Goal: Information Seeking & Learning: Check status

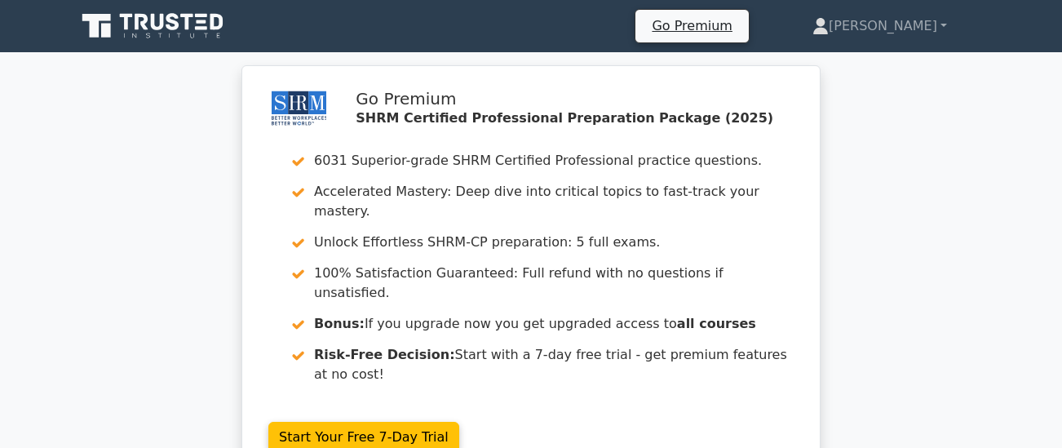
click at [912, 207] on div "Go Premium SHRM Certified Professional Preparation Package (2025) 6031 Superior…" at bounding box center [531, 281] width 1062 height 433
click at [951, 22] on link "[PERSON_NAME]" at bounding box center [879, 26] width 213 height 33
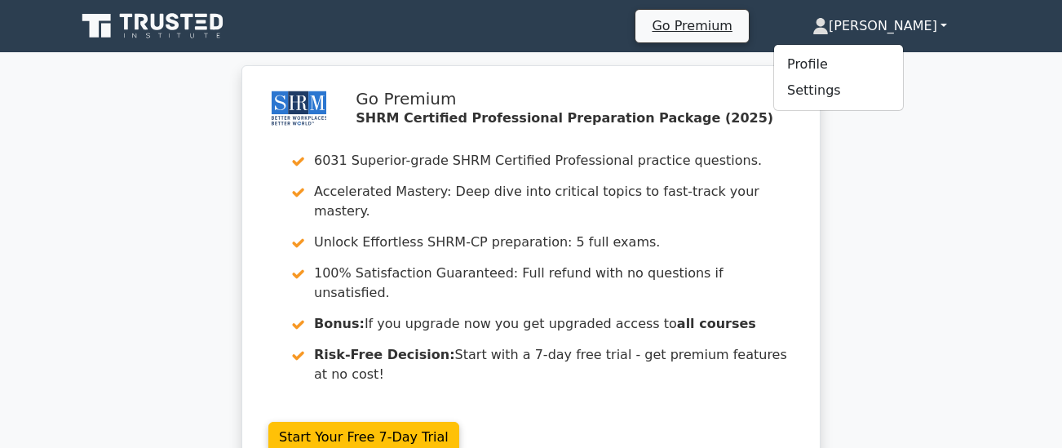
click at [965, 191] on div "Go Premium SHRM Certified Professional Preparation Package (2025) 6031 Superior…" at bounding box center [531, 281] width 1062 height 433
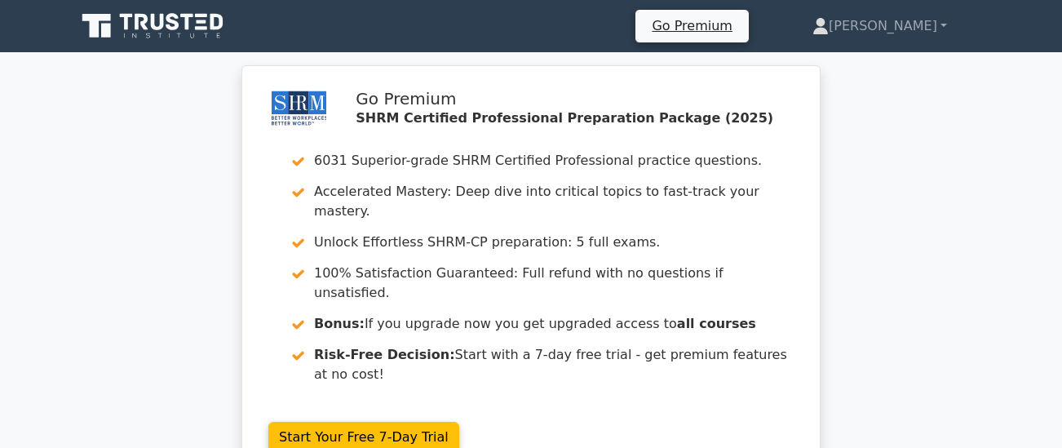
click at [159, 159] on div "Go Premium SHRM Certified Professional Preparation Package (2025) 6031 Superior…" at bounding box center [531, 281] width 1062 height 433
